Goal: Find specific page/section: Find specific page/section

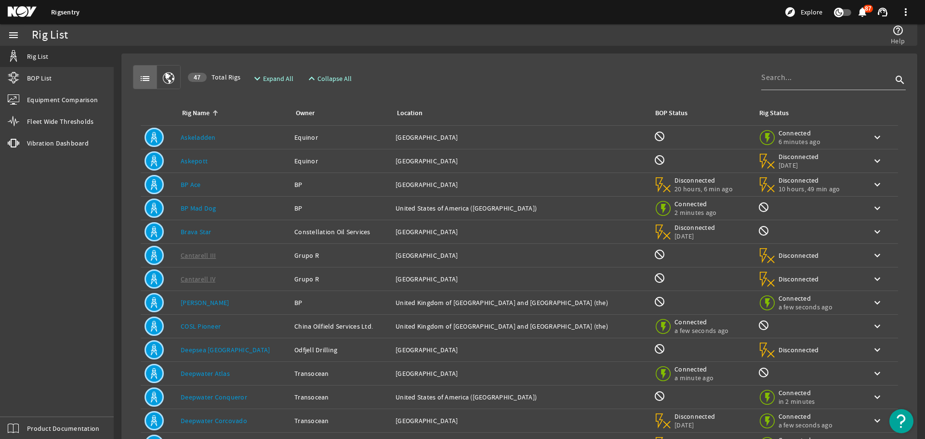
click at [211, 111] on div "Rig Name" at bounding box center [232, 113] width 102 height 11
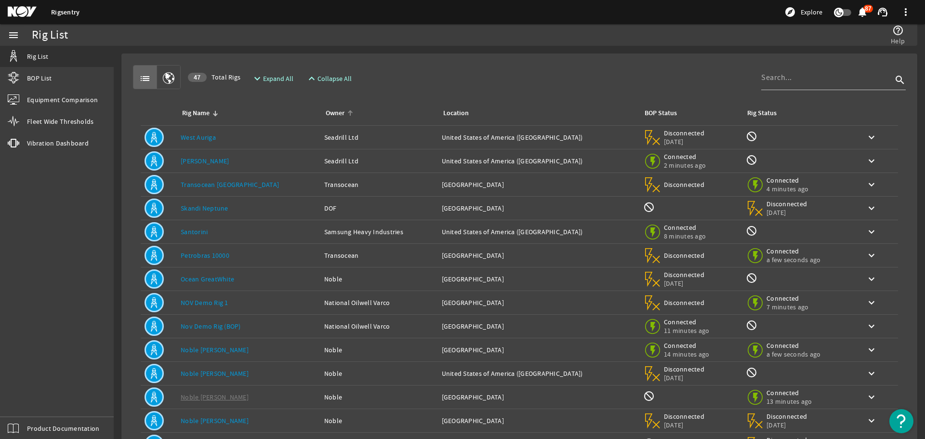
click at [326, 113] on div "Owner" at bounding box center [335, 113] width 19 height 11
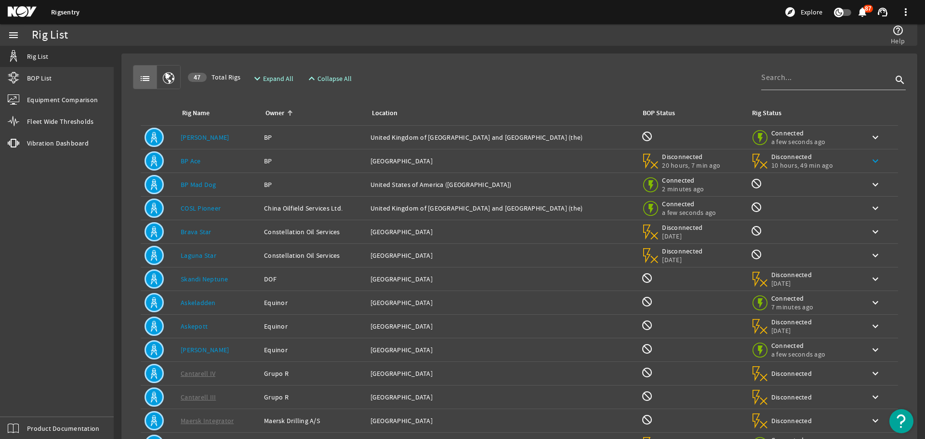
click at [870, 161] on mat-icon "keyboard_arrow_down" at bounding box center [876, 161] width 12 height 12
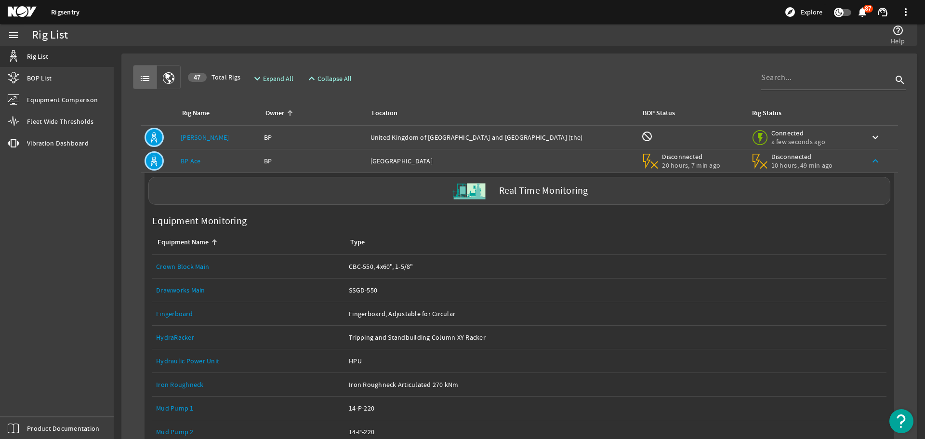
click at [870, 157] on mat-icon "keyboard_arrow_up" at bounding box center [876, 161] width 12 height 12
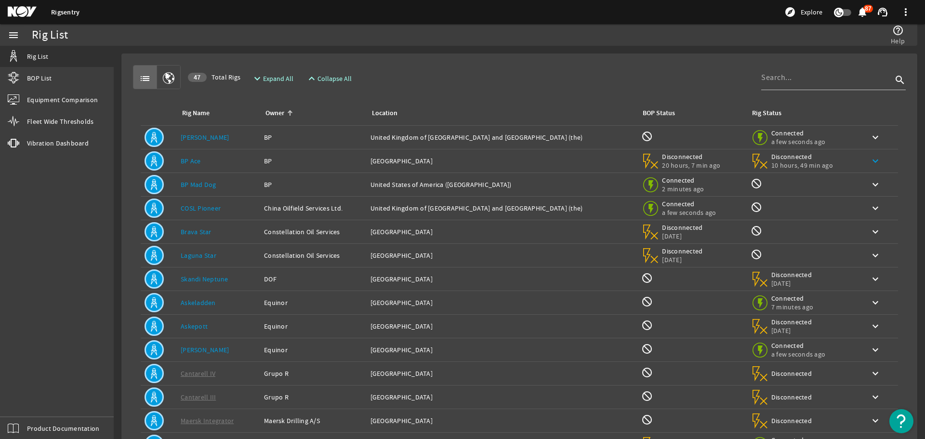
click at [187, 159] on link "BP Ace" at bounding box center [191, 161] width 20 height 9
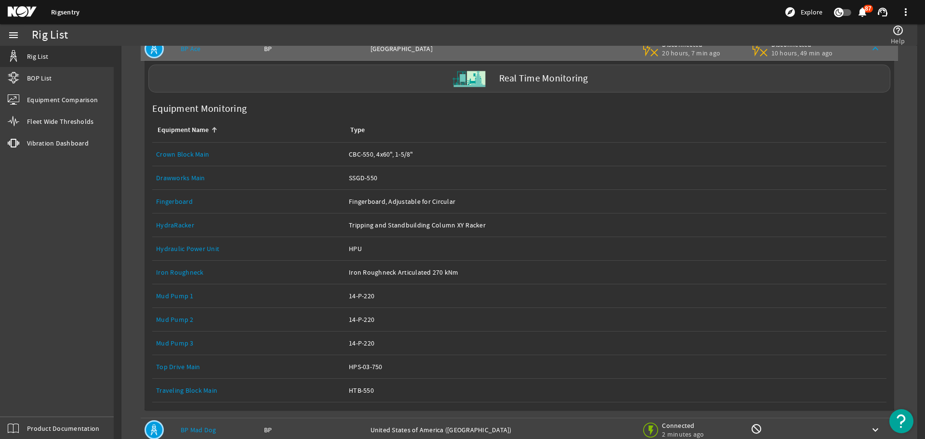
scroll to position [96, 0]
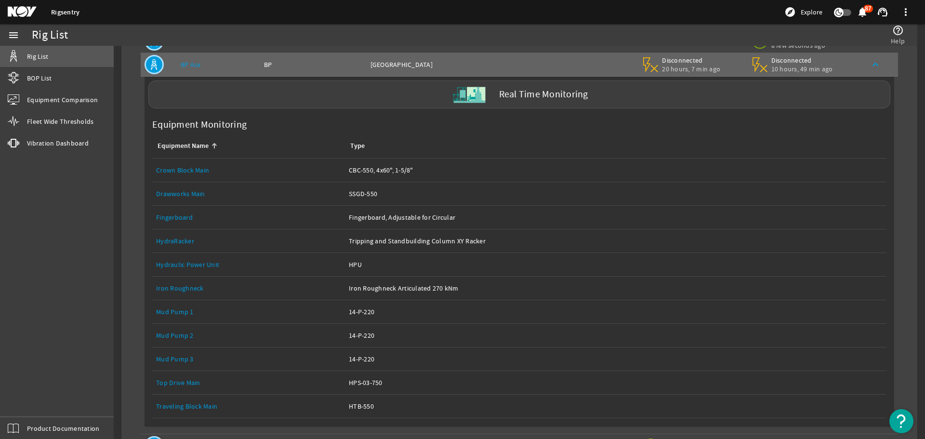
click at [31, 57] on span "Rig List" at bounding box center [37, 57] width 21 height 10
click at [70, 9] on link "Rigsentry" at bounding box center [65, 12] width 28 height 9
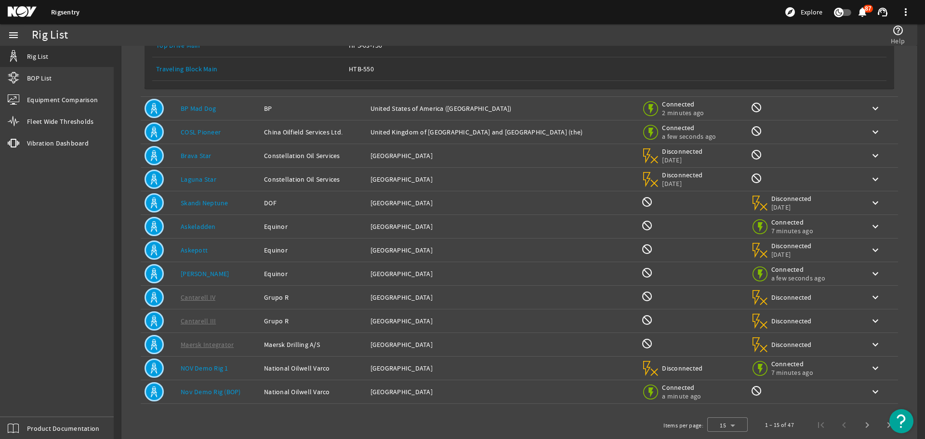
scroll to position [452, 0]
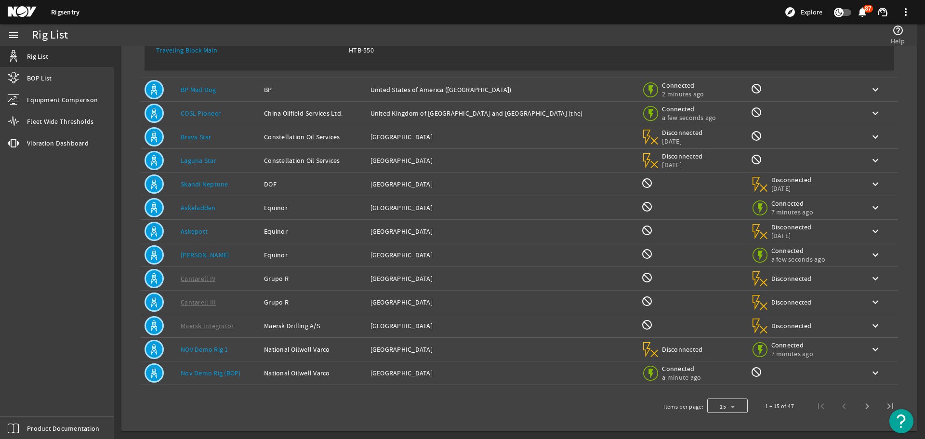
click at [722, 406] on div at bounding box center [727, 406] width 40 height 23
click at [722, 376] on mat-option "25" at bounding box center [720, 381] width 40 height 23
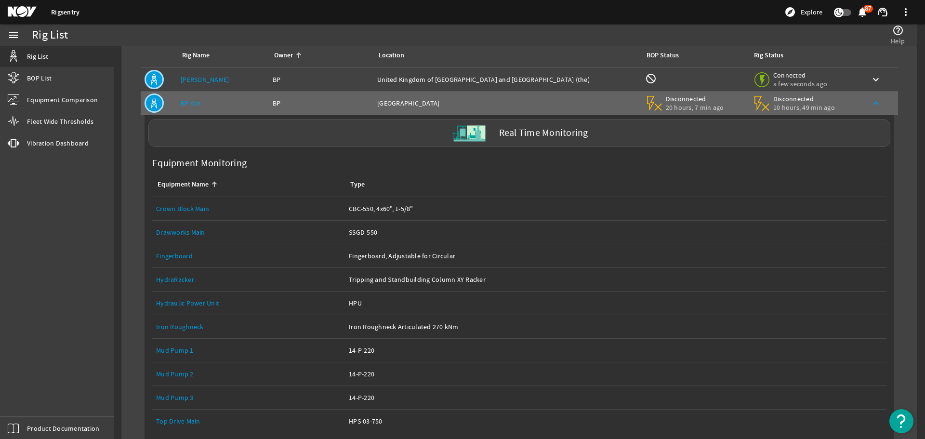
scroll to position [57, 0]
click at [870, 108] on mat-icon "keyboard_arrow_up" at bounding box center [876, 104] width 12 height 12
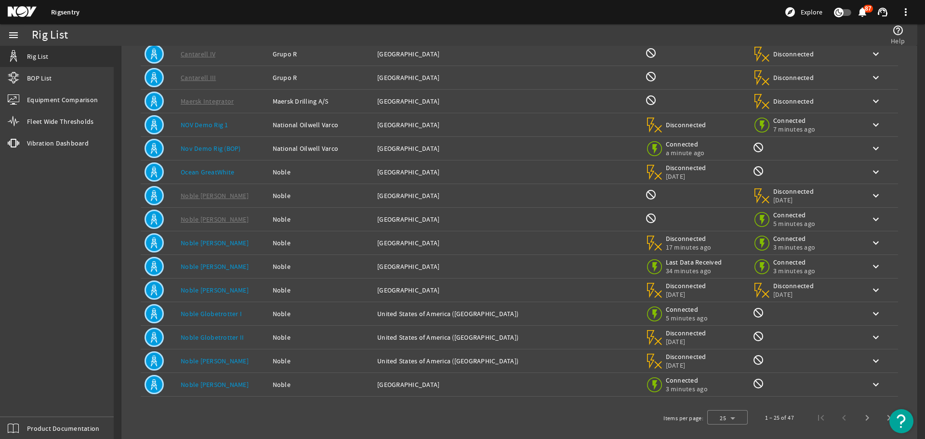
scroll to position [331, 0]
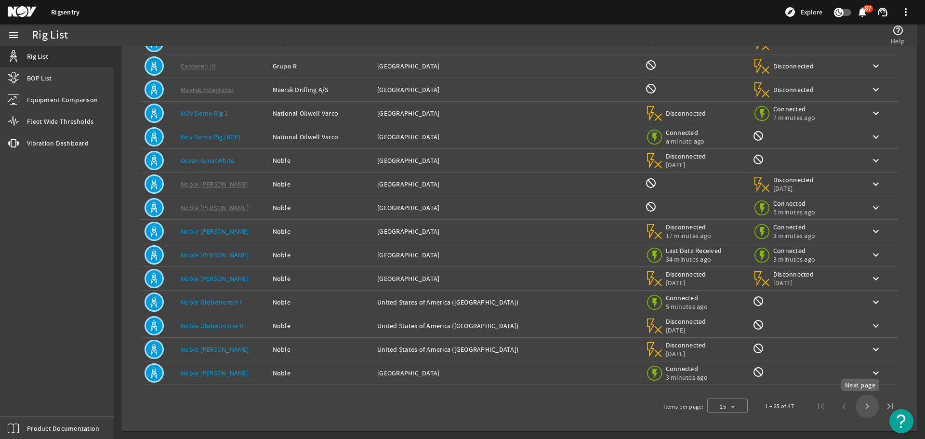
click at [856, 403] on span "Next page" at bounding box center [867, 406] width 23 height 23
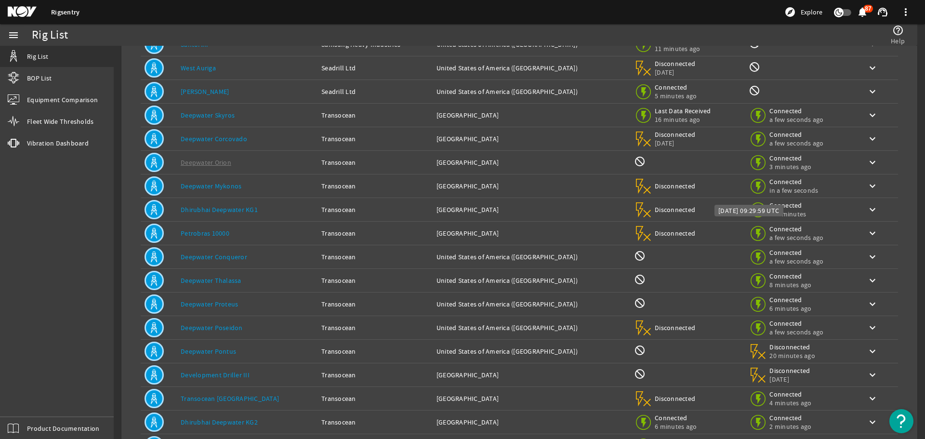
scroll to position [116, 0]
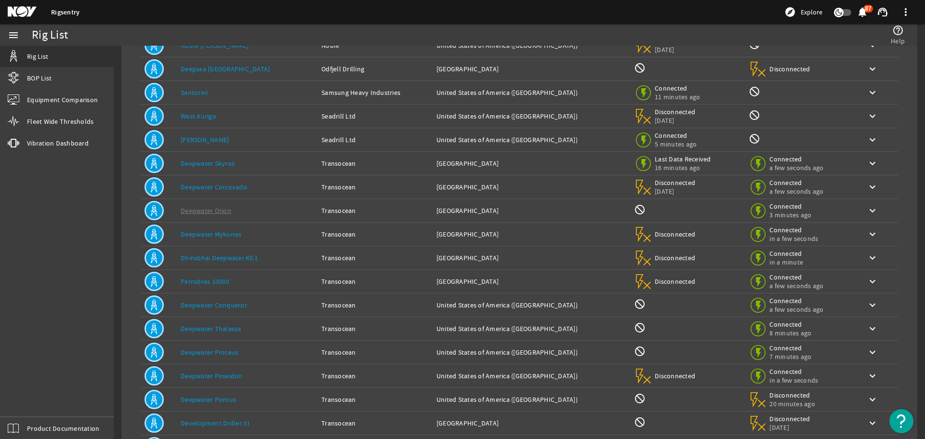
click at [62, 15] on link "Rigsentry" at bounding box center [65, 12] width 28 height 9
